Goal: Ask a question: Seek information or help from site administrators or community

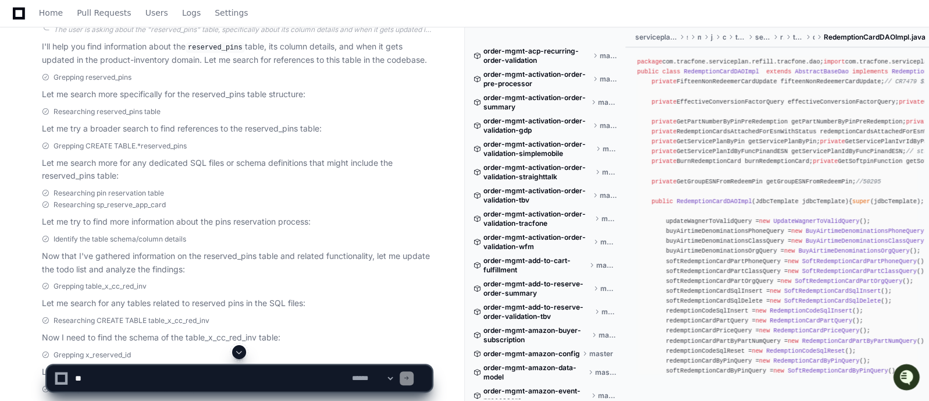
click at [237, 353] on span at bounding box center [238, 351] width 9 height 9
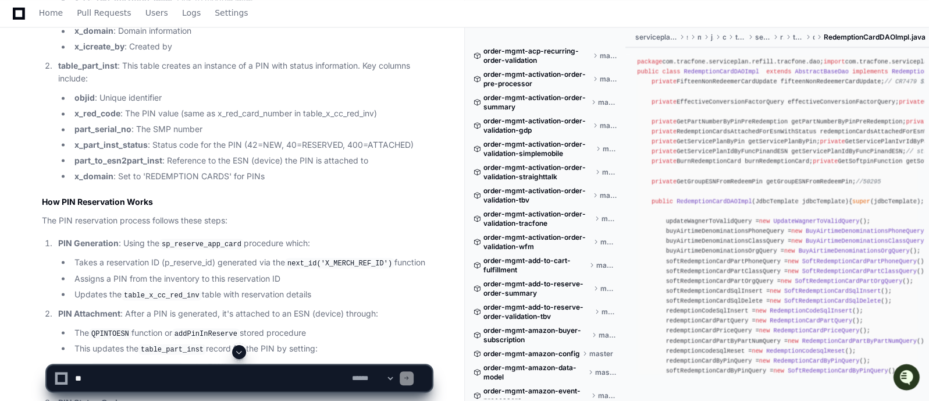
scroll to position [1287, 0]
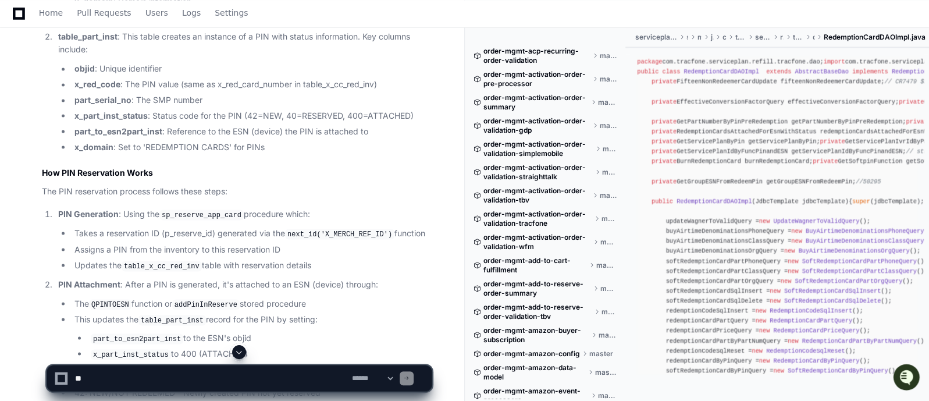
click at [293, 166] on h2 "How PIN Reservation Works" at bounding box center [237, 172] width 390 height 12
click at [192, 376] on textarea at bounding box center [211, 378] width 277 height 26
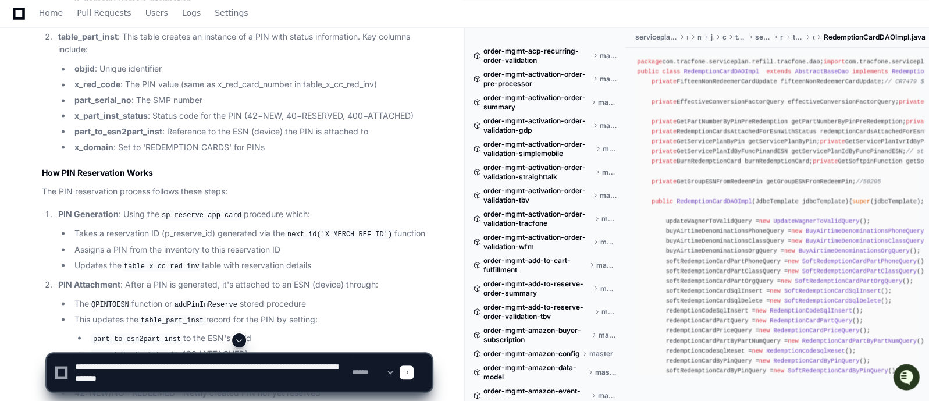
type textarea "**********"
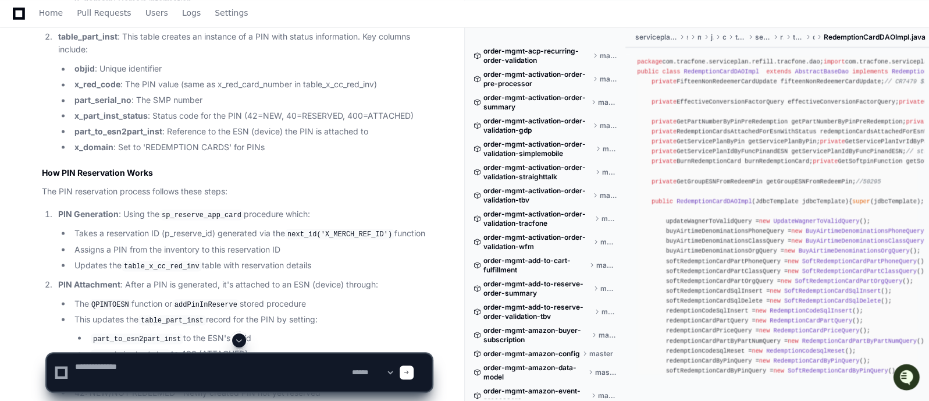
scroll to position [0, 0]
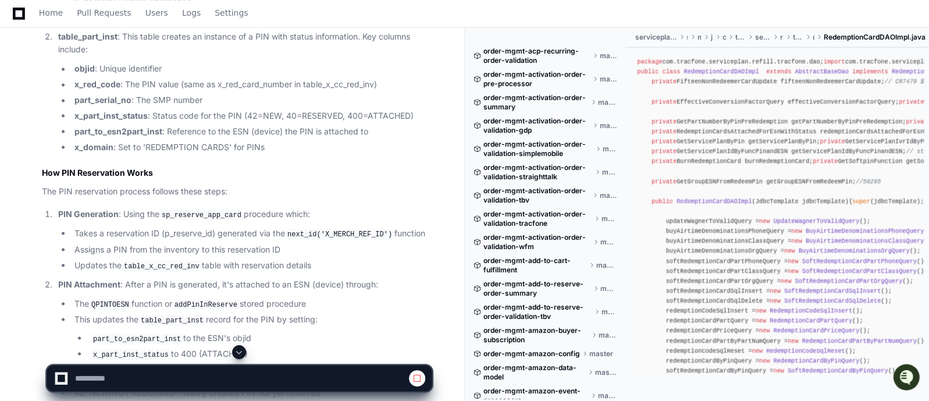
click at [240, 353] on span at bounding box center [238, 351] width 9 height 9
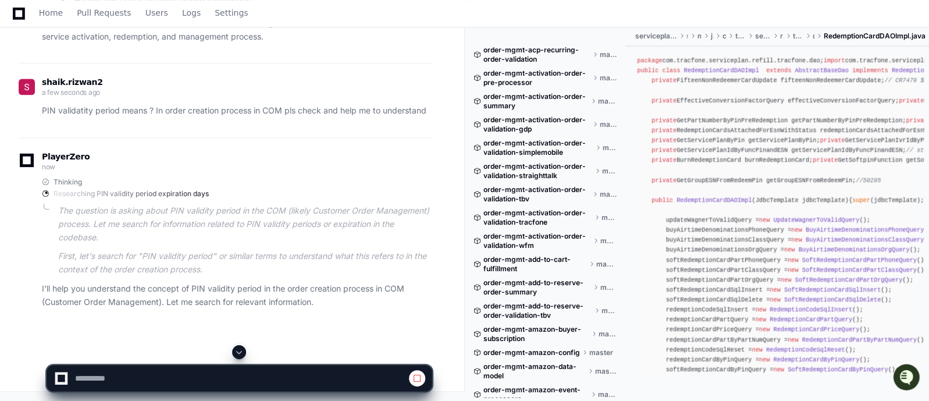
click at [240, 353] on span at bounding box center [238, 351] width 9 height 9
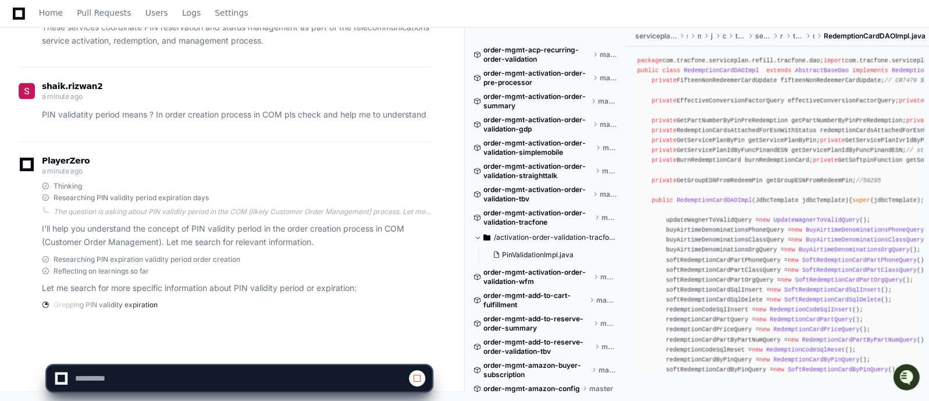
scroll to position [3989, 0]
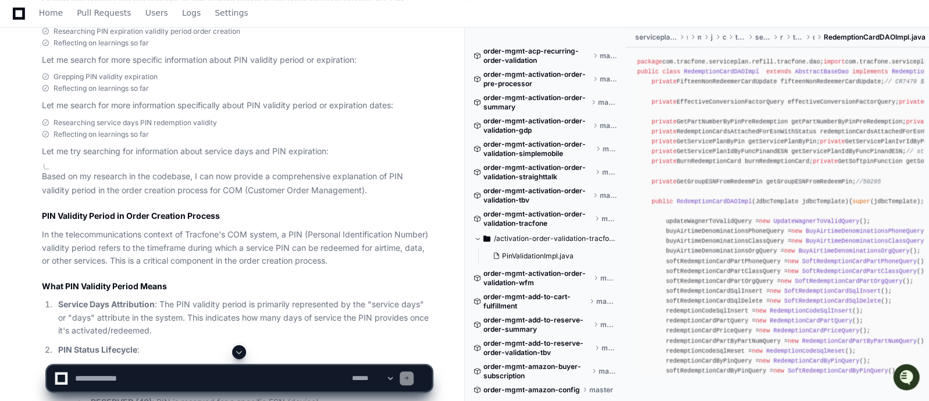
click at [240, 348] on span at bounding box center [238, 351] width 9 height 9
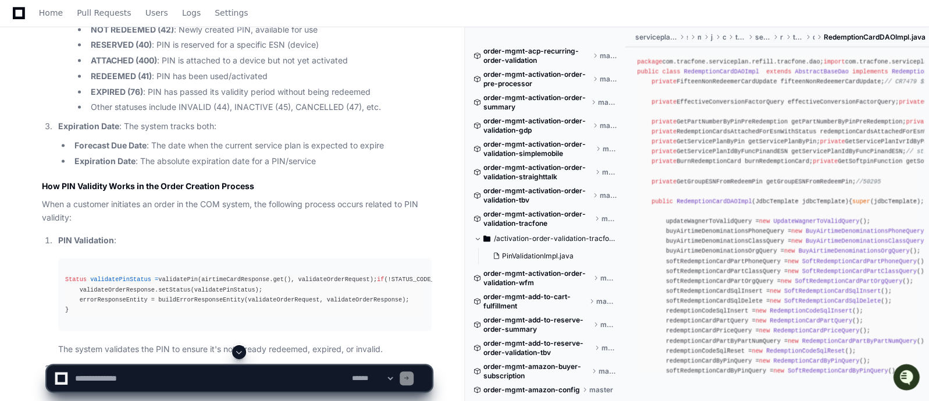
scroll to position [4375, 0]
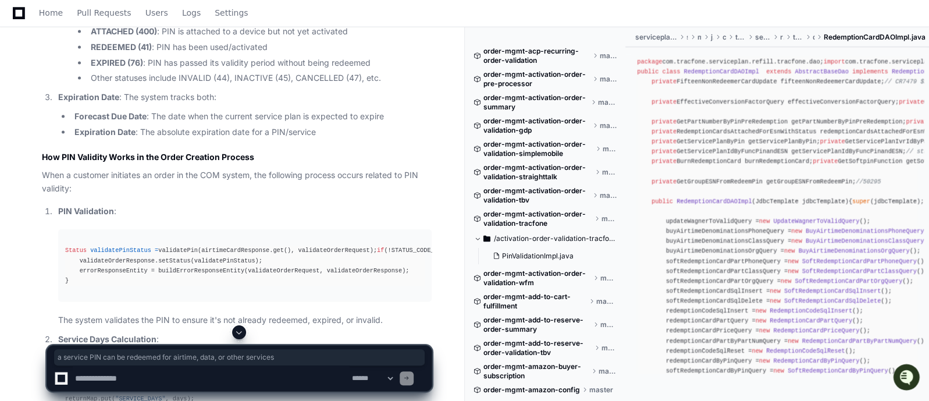
drag, startPoint x: 243, startPoint y: 83, endPoint x: 107, endPoint y: 98, distance: 136.3
copy p "a service PIN can be redeemed for airtime, data, or other services"
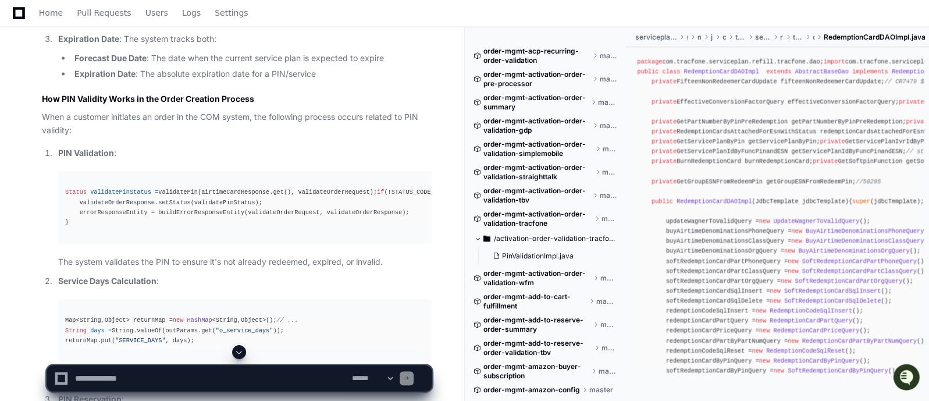
scroll to position [4462, 0]
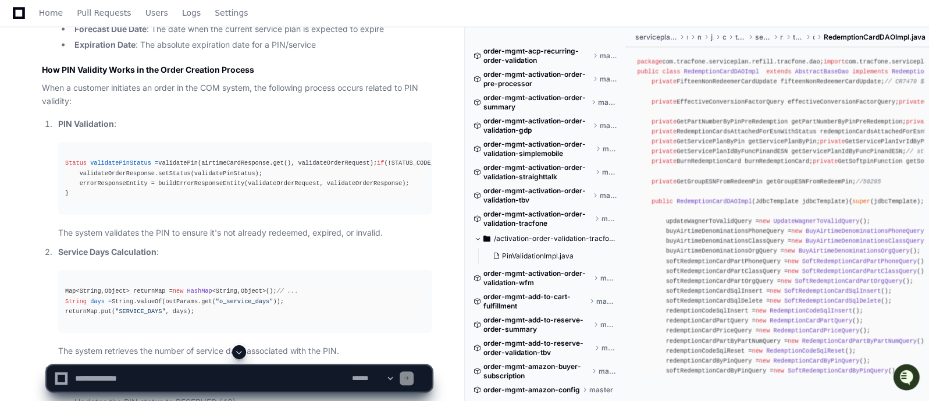
click at [404, 36] on li "Forecast Due Date : The date when the current service plan is expected to expire" at bounding box center [251, 29] width 361 height 13
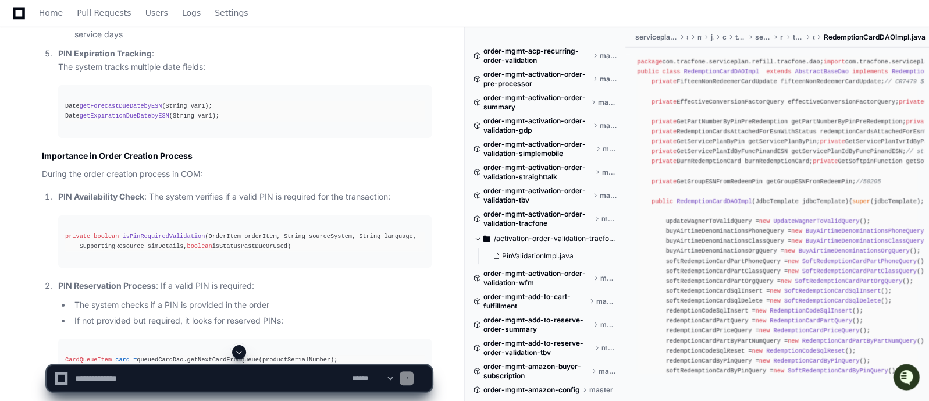
scroll to position [4985, 0]
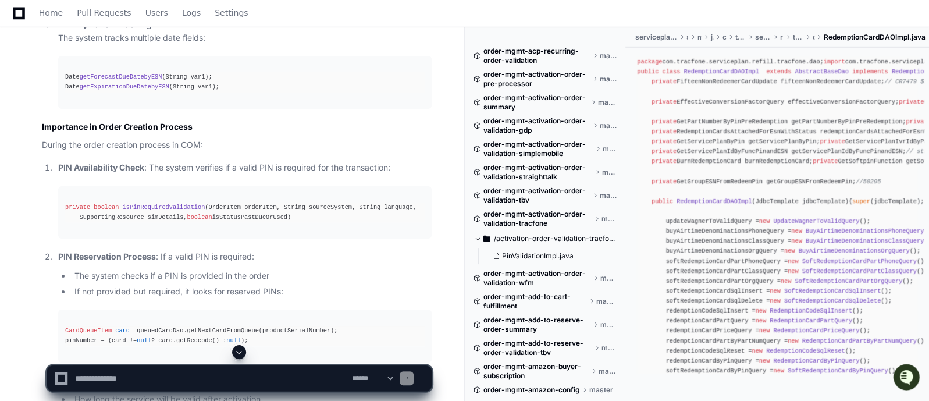
click at [336, 45] on p "PIN Expiration Tracking : The system tracks multiple date fields:" at bounding box center [244, 31] width 373 height 27
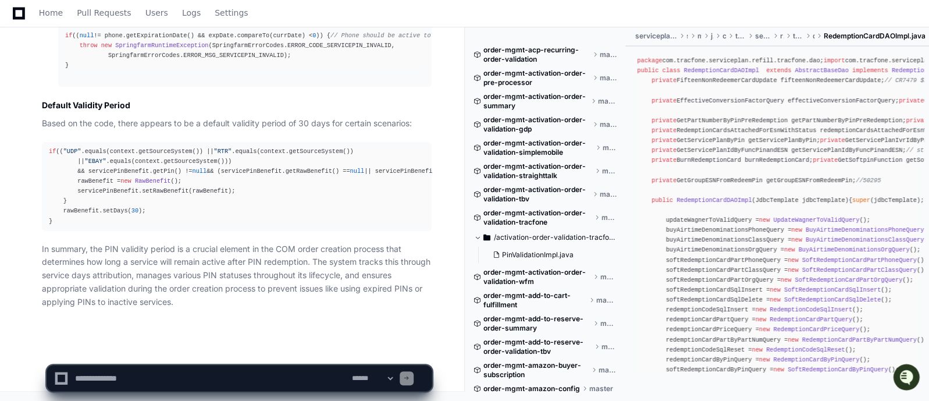
scroll to position [5800, 0]
